Goal: Find specific page/section

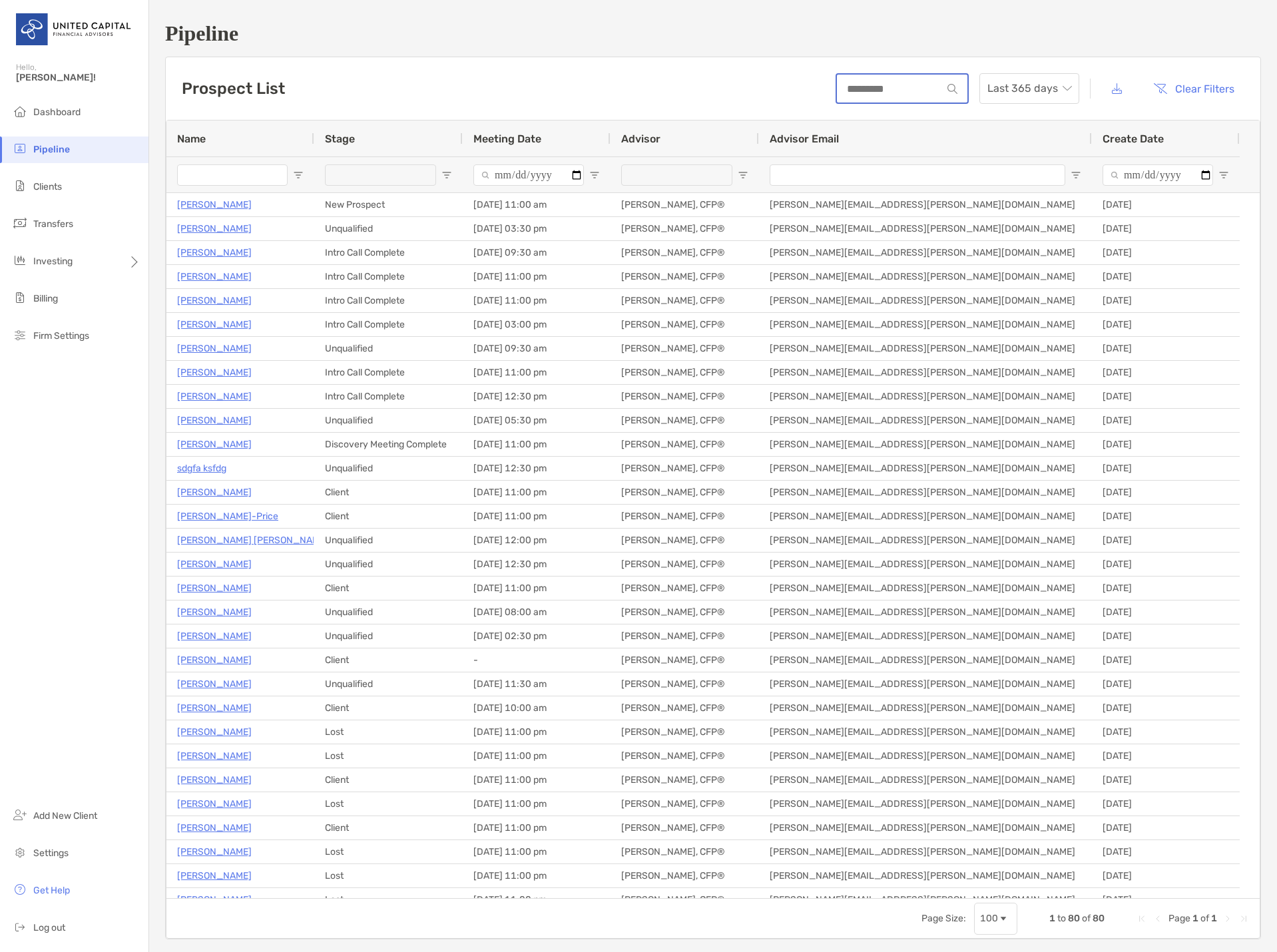
click at [885, 86] on input at bounding box center [889, 88] width 106 height 11
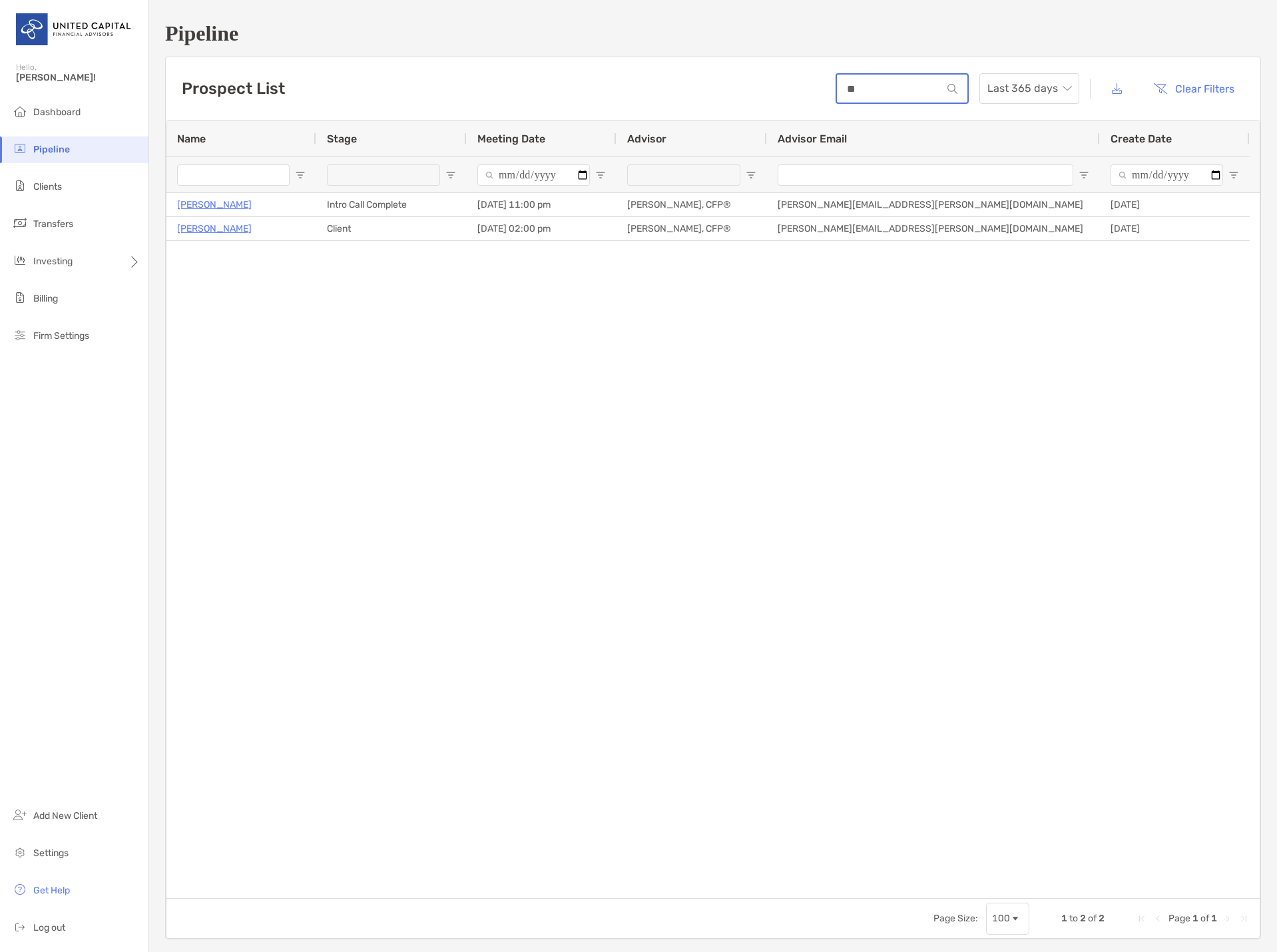
type input "*"
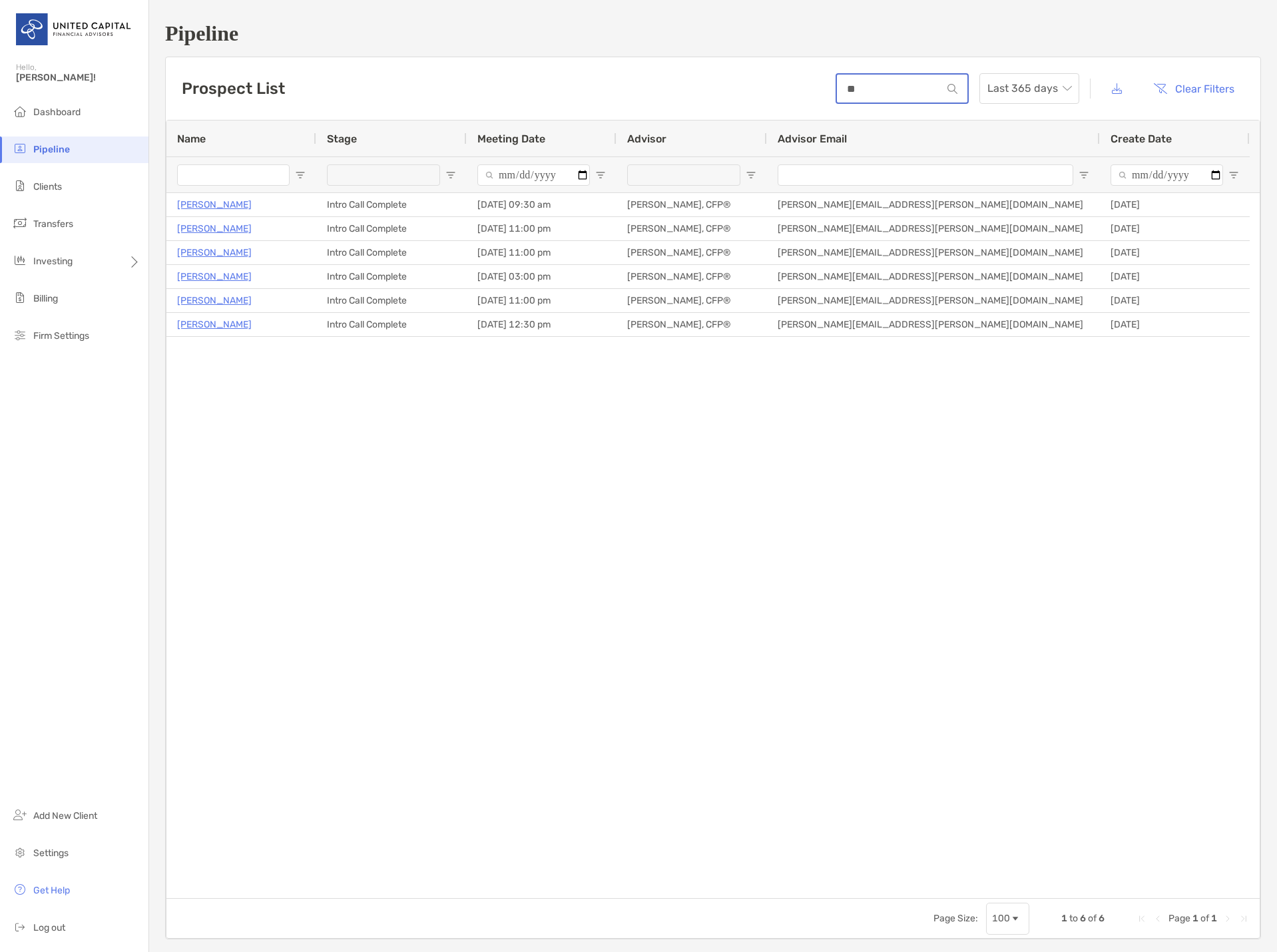
type input "*"
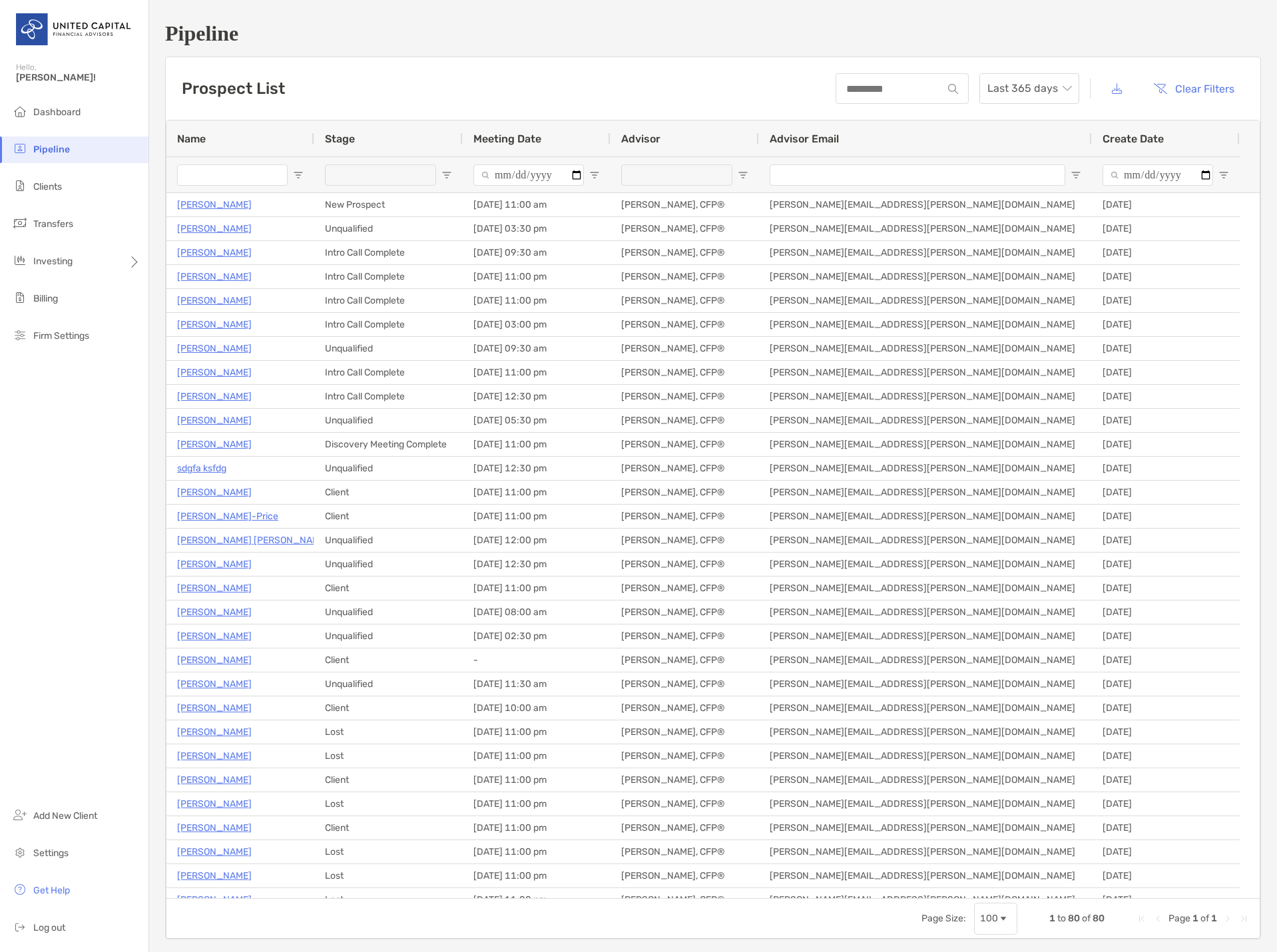
click at [609, 81] on div "Prospect List Last 365 days Clear Filters" at bounding box center [713, 88] width 1094 height 63
click at [74, 180] on li "Clients" at bounding box center [74, 187] width 148 height 27
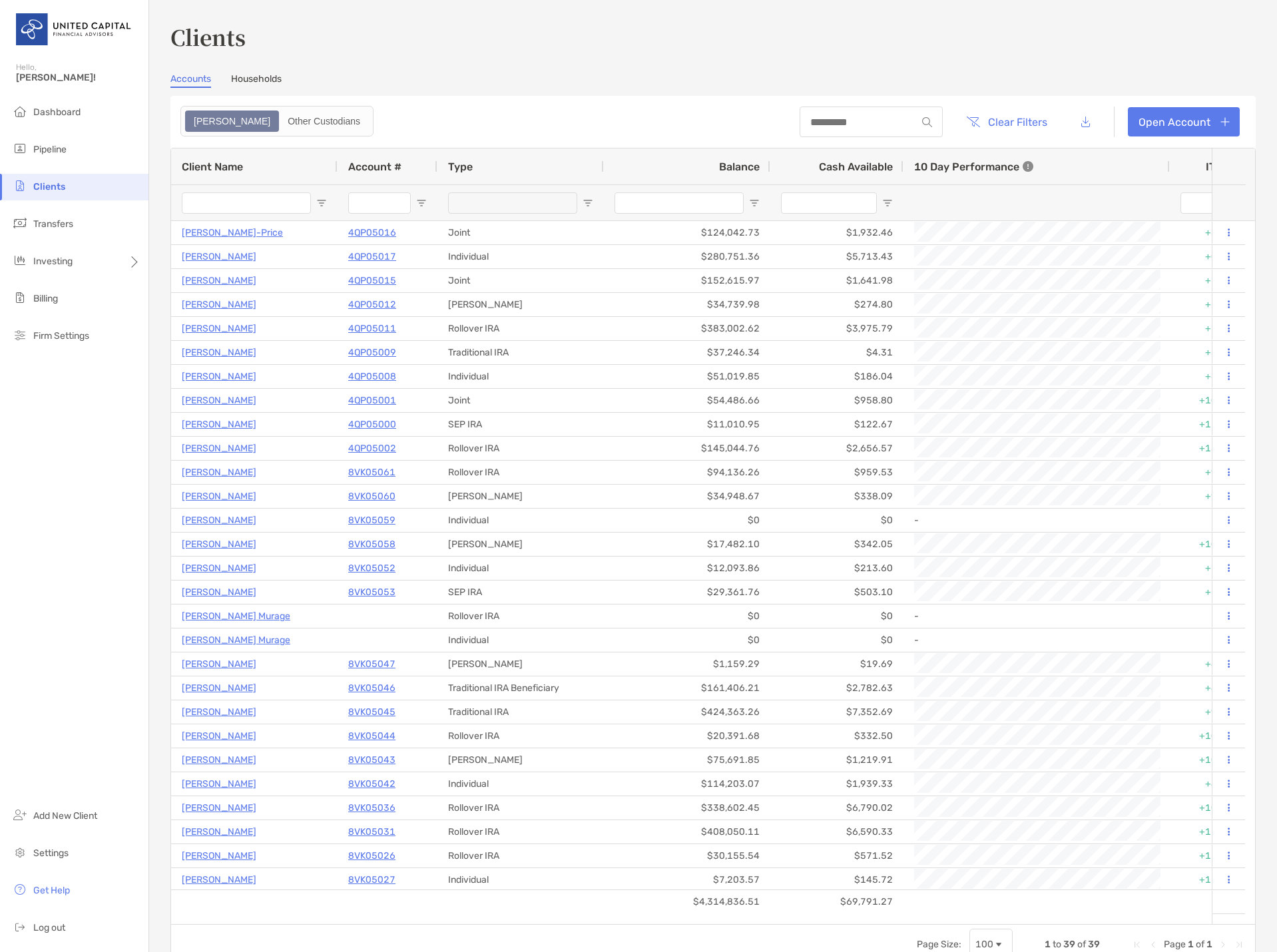
click at [273, 198] on input "Client Name Filter Input" at bounding box center [246, 203] width 129 height 21
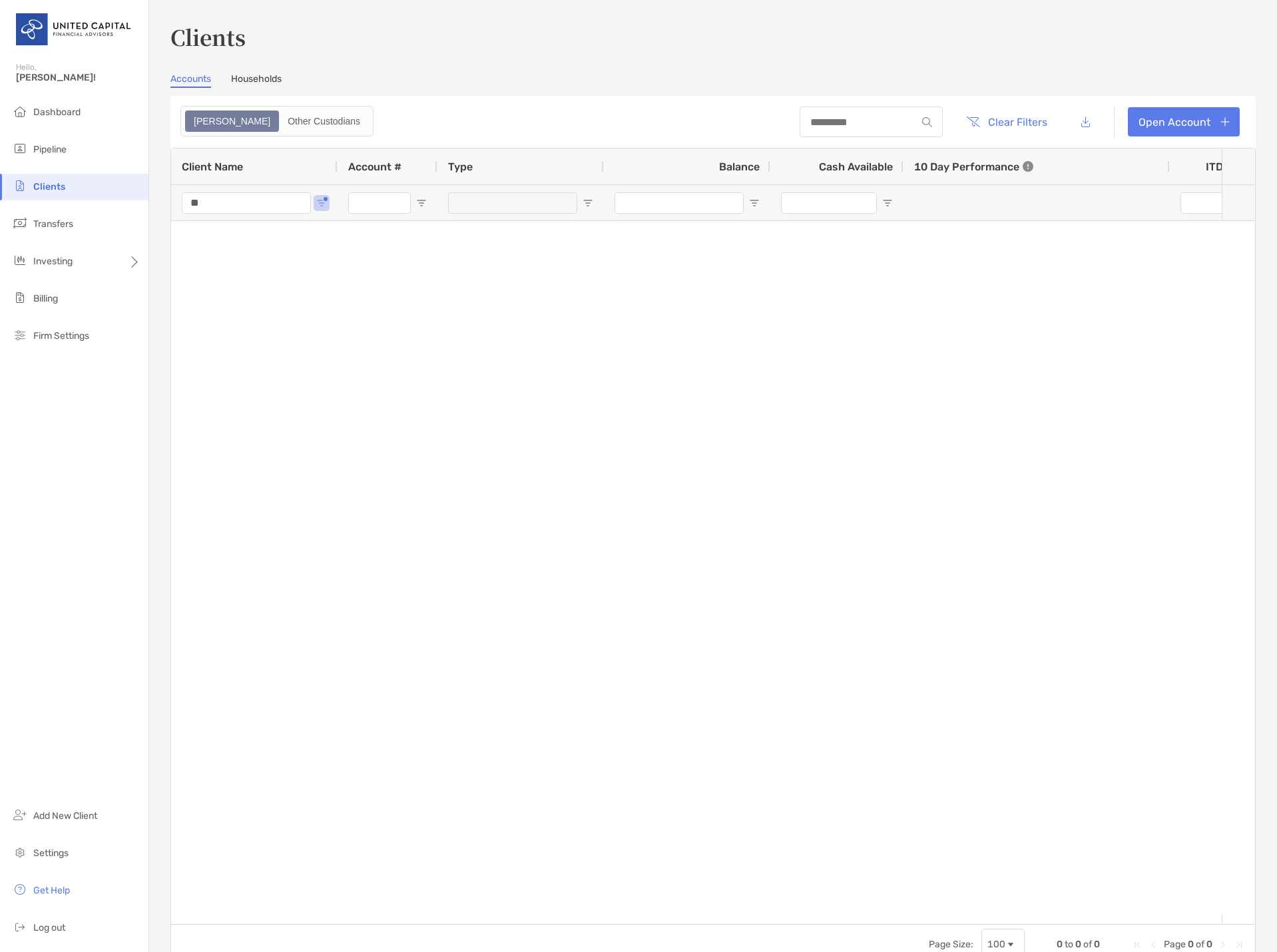
type input "*"
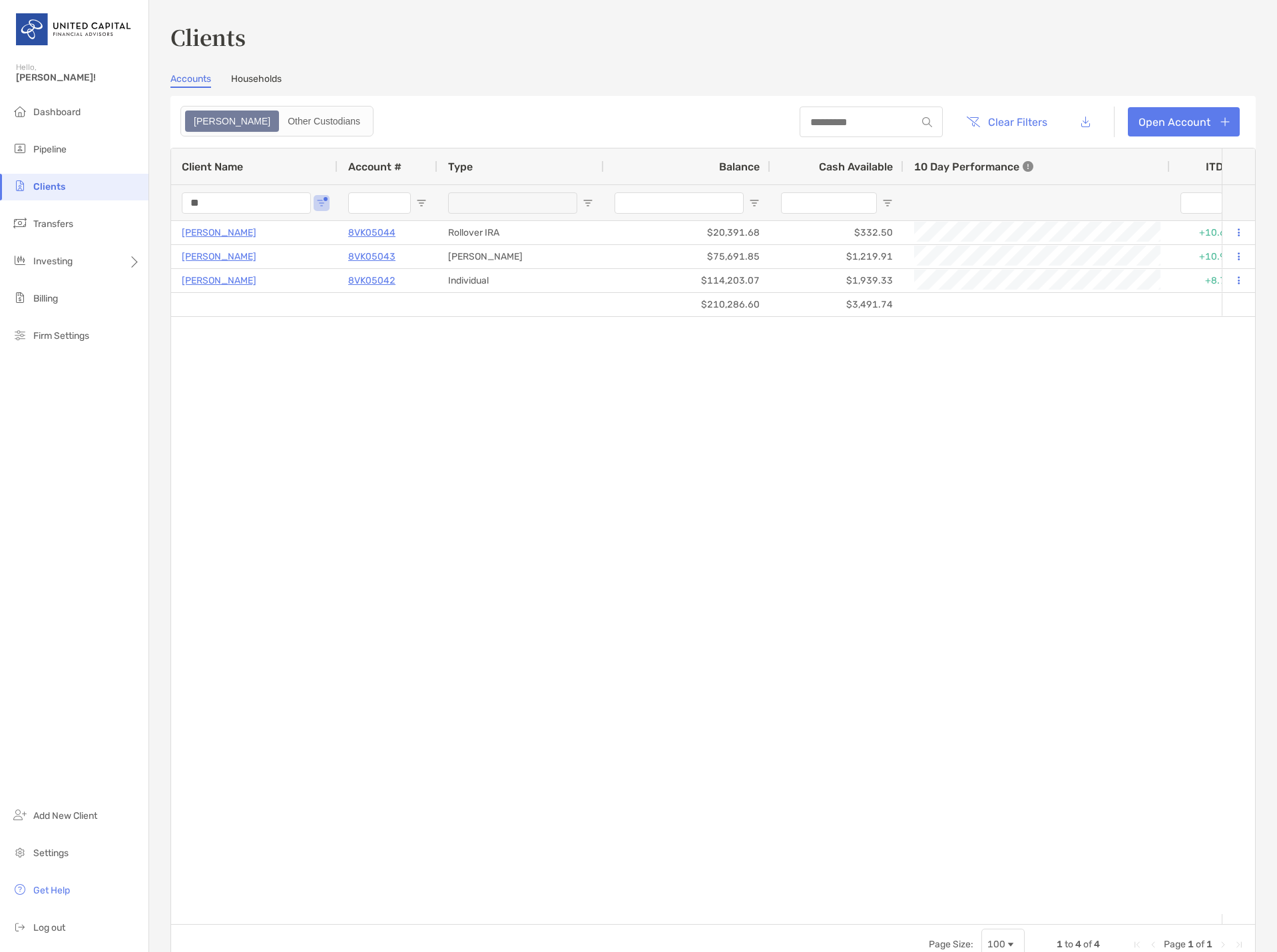
type input "*"
